Goal: Task Accomplishment & Management: Use online tool/utility

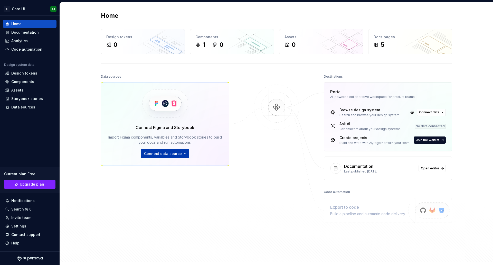
click at [161, 156] on span "Connect data source" at bounding box center [163, 153] width 38 height 5
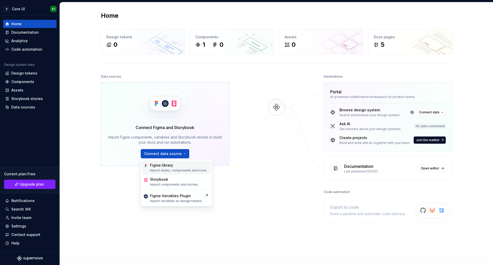
click at [183, 173] on div "Figma library Import styles, components and icons." at bounding box center [176, 167] width 69 height 14
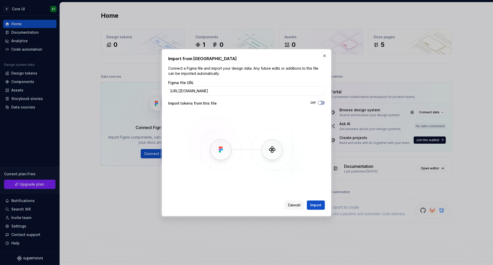
scroll to position [0, 4]
type input "[URL][DOMAIN_NAME]"
click at [320, 103] on span "button" at bounding box center [319, 102] width 3 height 3
click at [318, 208] on button "Import" at bounding box center [316, 204] width 18 height 9
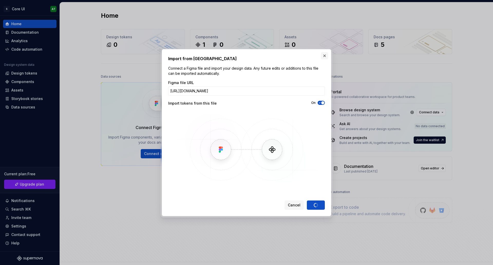
click at [324, 56] on button "button" at bounding box center [324, 55] width 7 height 7
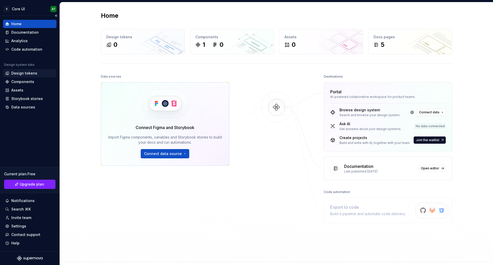
click at [42, 75] on div "Design tokens" at bounding box center [29, 73] width 49 height 5
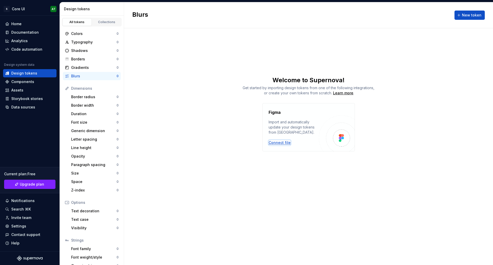
click at [277, 143] on div "Connect file" at bounding box center [279, 142] width 22 height 5
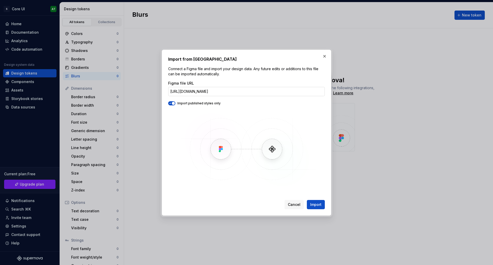
scroll to position [0, 4]
type input "[URL][DOMAIN_NAME]"
click at [320, 206] on span "Import" at bounding box center [315, 204] width 11 height 5
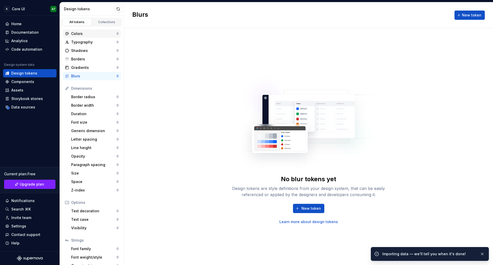
click at [81, 34] on div "Colors" at bounding box center [93, 33] width 45 height 5
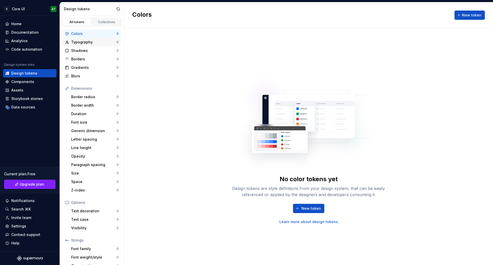
click at [99, 40] on div "Typography" at bounding box center [93, 42] width 45 height 5
click at [109, 25] on link "Collections" at bounding box center [106, 22] width 29 height 8
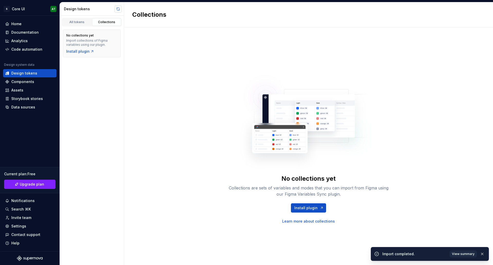
click at [117, 8] on button "button" at bounding box center [117, 8] width 7 height 7
click at [81, 25] on link "All tokens" at bounding box center [76, 22] width 29 height 8
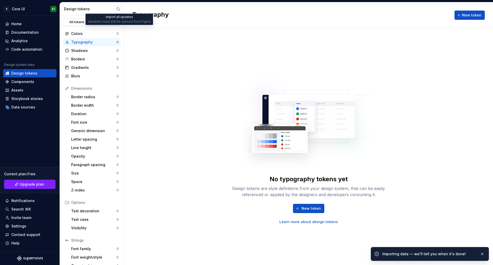
click at [118, 10] on button "button" at bounding box center [117, 8] width 7 height 7
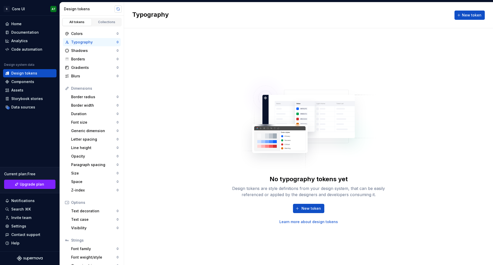
click at [118, 10] on button "button" at bounding box center [117, 8] width 7 height 7
